Goal: Find specific page/section: Find specific page/section

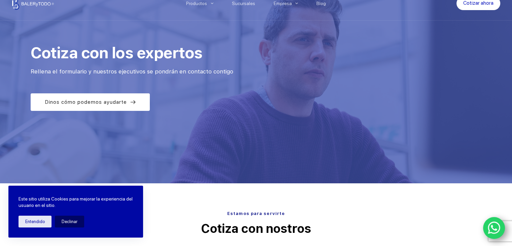
scroll to position [31, 0]
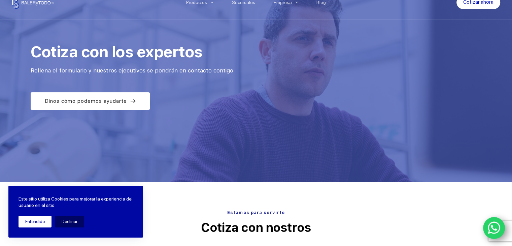
click at [47, 221] on button "Entendido" at bounding box center [35, 222] width 33 height 12
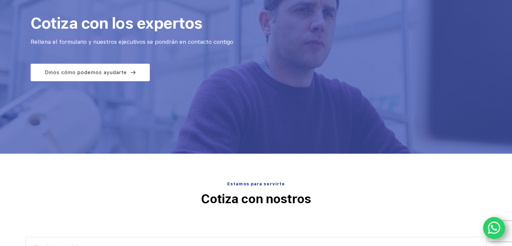
scroll to position [0, 0]
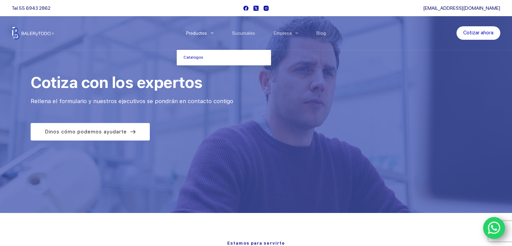
click at [202, 33] on link "Productos" at bounding box center [200, 33] width 46 height 0
click at [199, 56] on link "Catalogos" at bounding box center [224, 57] width 94 height 15
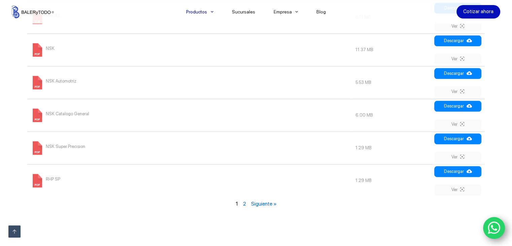
scroll to position [794, 0]
click at [264, 200] on link "Siguiente »" at bounding box center [264, 203] width 26 height 6
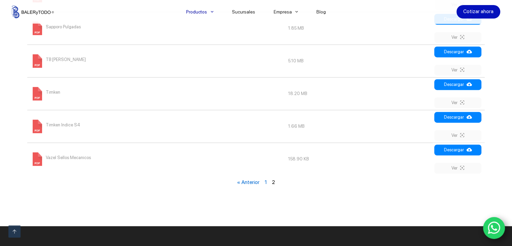
scroll to position [450, 0]
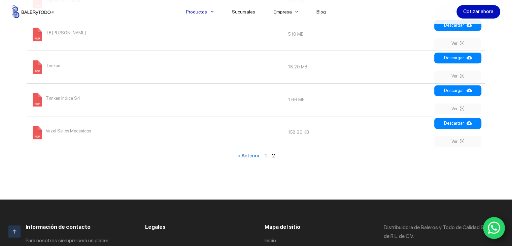
scroll to position [584, 0]
